Goal: Check status: Check status

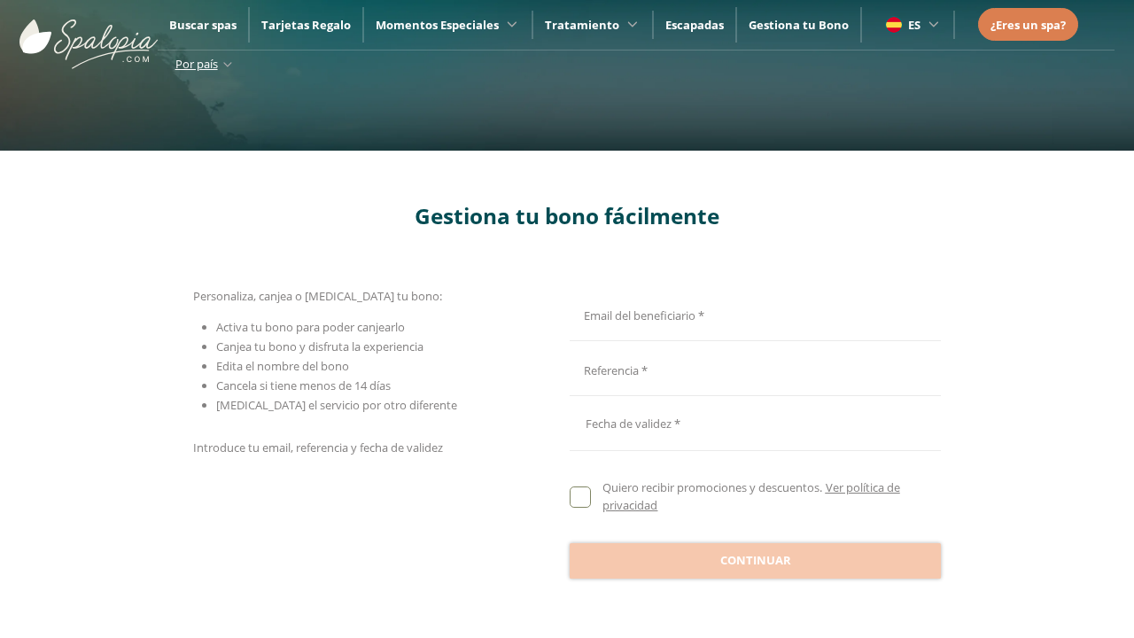
click at [752, 313] on input "Email del beneficiario *" at bounding box center [753, 313] width 366 height 31
type input "**********"
click at [752, 369] on input "Email del beneficiario *" at bounding box center [753, 369] width 366 height 31
type input "**********"
click at [755, 424] on div at bounding box center [755, 423] width 371 height 43
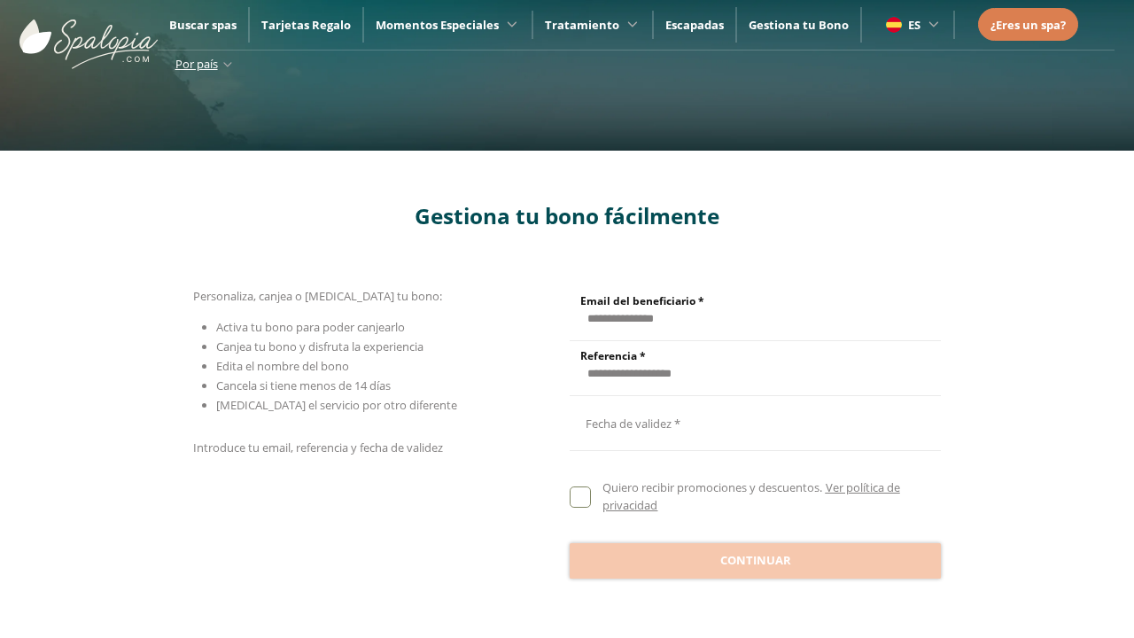
click at [712, 150] on button "Oct" at bounding box center [712, 165] width 87 height 31
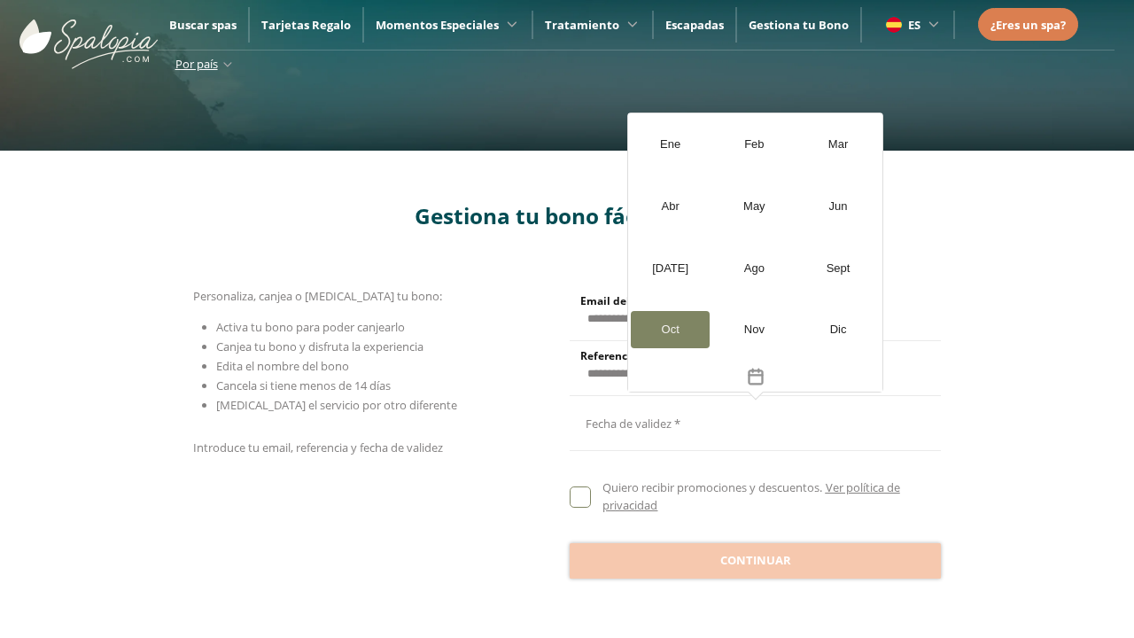
click at [670, 268] on div "[DATE]" at bounding box center [670, 268] width 79 height 37
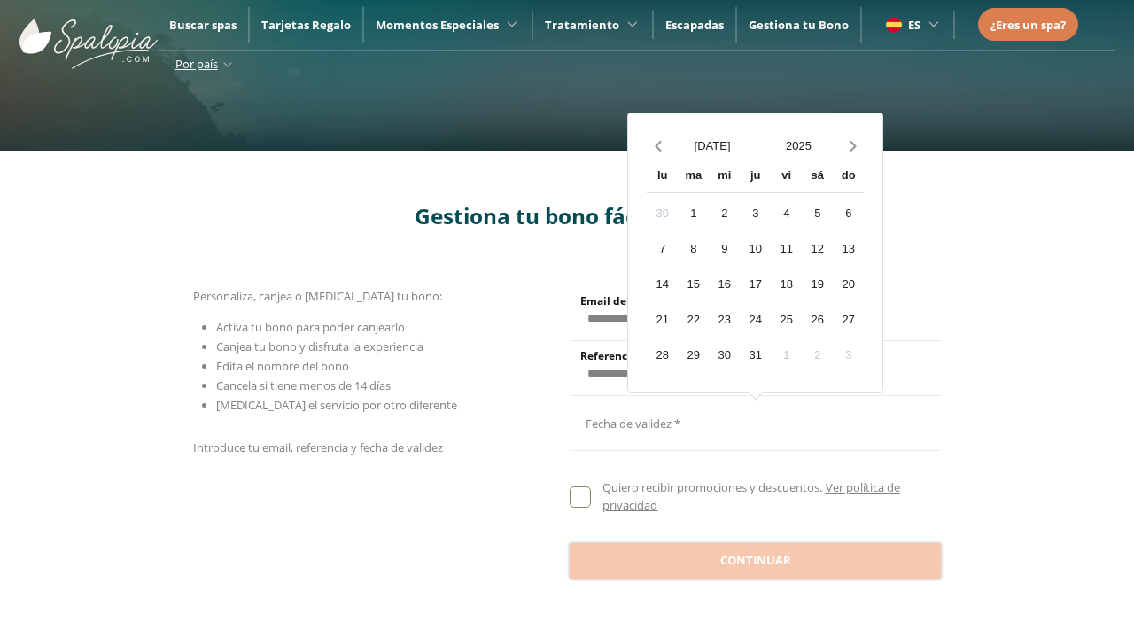
click at [798, 145] on button "2025" at bounding box center [799, 145] width 87 height 31
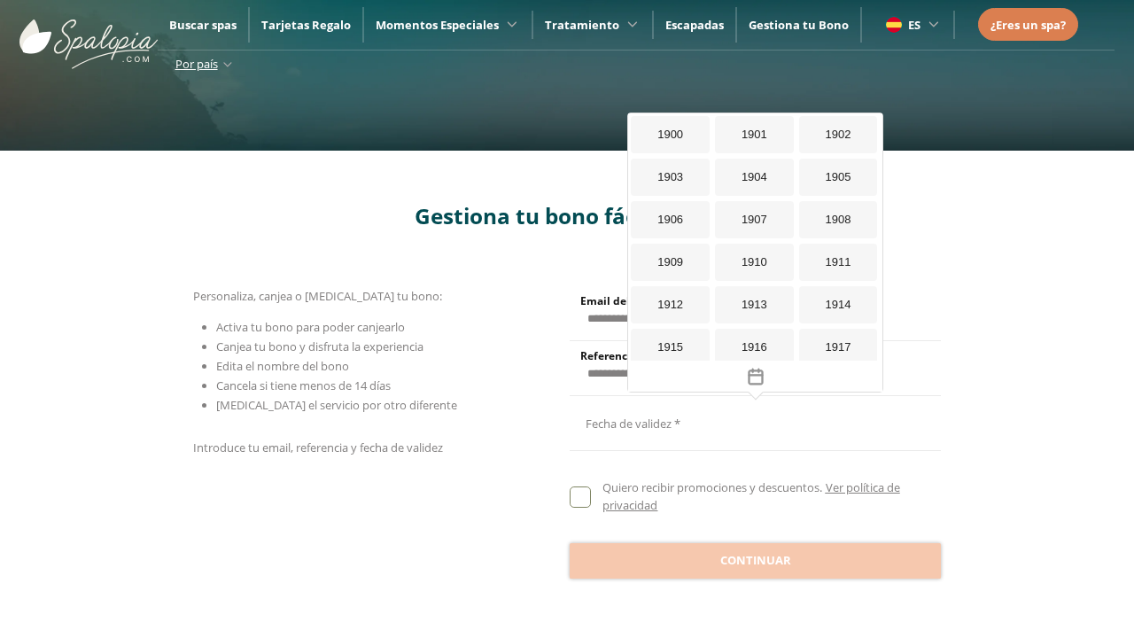
scroll to position [1631, 0]
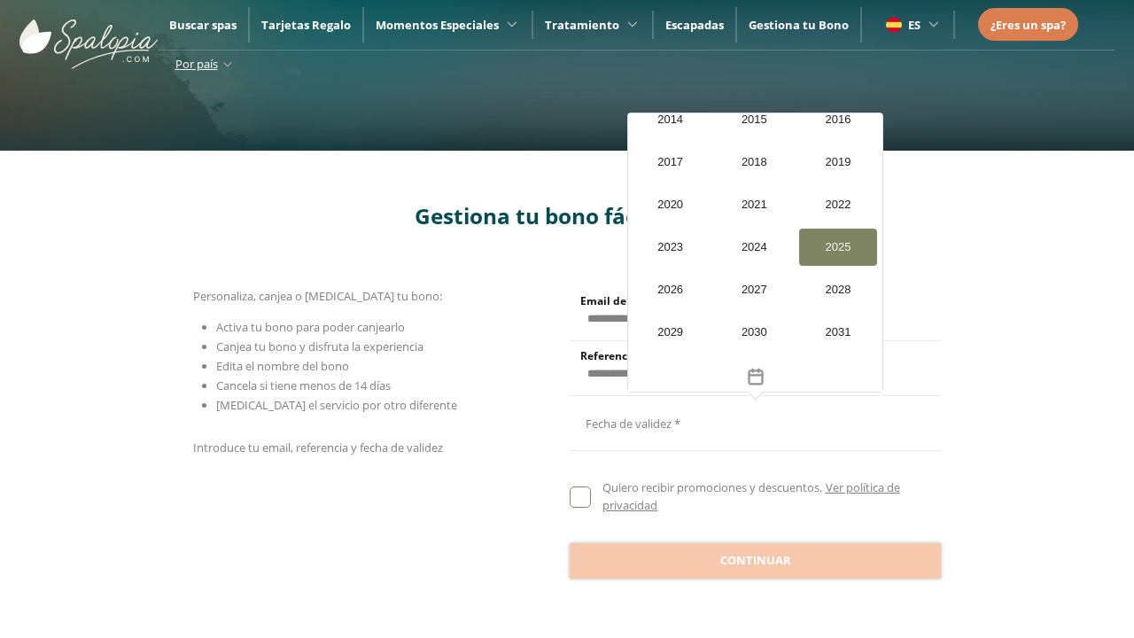
click at [670, 290] on div "2026" at bounding box center [670, 289] width 79 height 37
click at [666, 318] on div "20" at bounding box center [681, 319] width 31 height 31
